Goal: Task Accomplishment & Management: Use online tool/utility

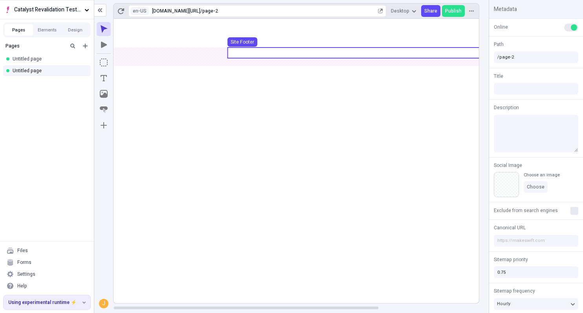
click at [250, 50] on use at bounding box center [364, 53] width 275 height 11
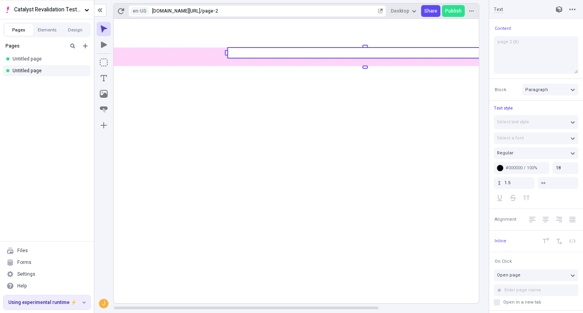
click at [253, 51] on rect at bounding box center [364, 53] width 275 height 11
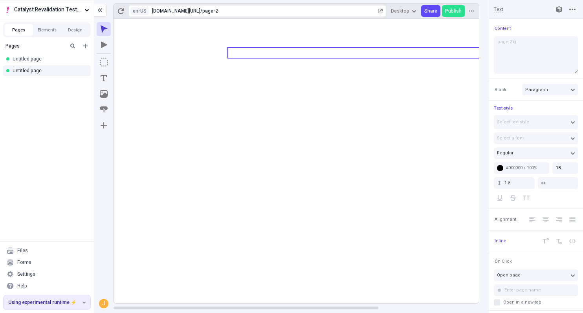
type textarea "page 2 (L)"
click at [320, 134] on icon at bounding box center [364, 161] width 503 height 284
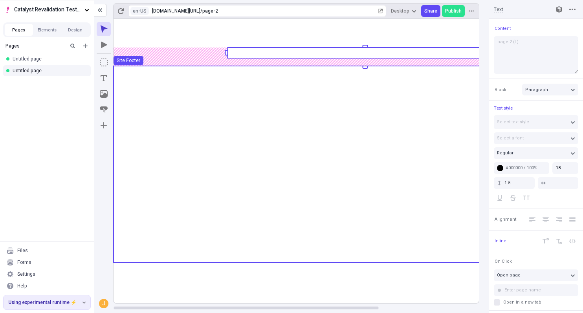
click at [320, 134] on use at bounding box center [364, 163] width 503 height 194
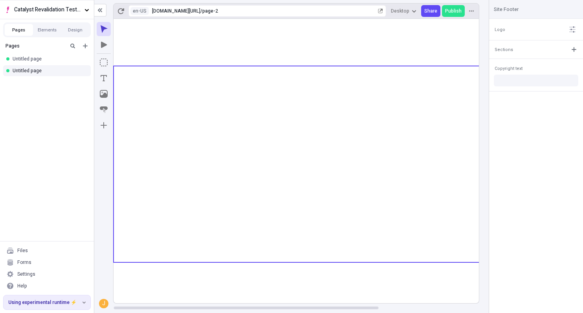
click at [486, 280] on div at bounding box center [300, 166] width 375 height 294
click at [455, 9] on span "Publish" at bounding box center [453, 11] width 16 height 6
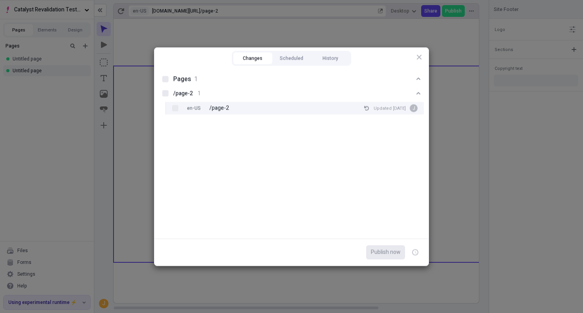
click at [221, 106] on p "/page-2" at bounding box center [219, 108] width 20 height 9
checkbox input "true"
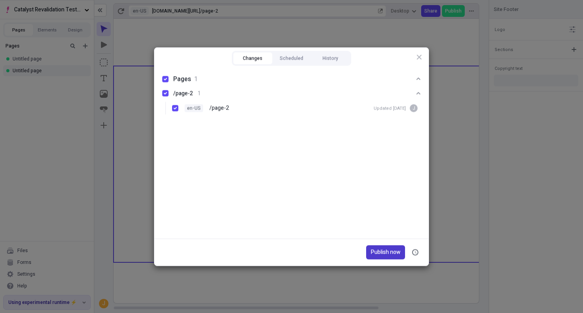
click at [367, 245] on button "Publish now" at bounding box center [385, 252] width 39 height 14
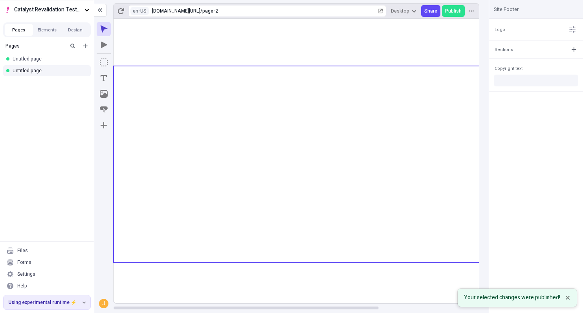
click at [105, 183] on div "J" at bounding box center [103, 166] width 19 height 294
